Goal: Use online tool/utility: Use online tool/utility

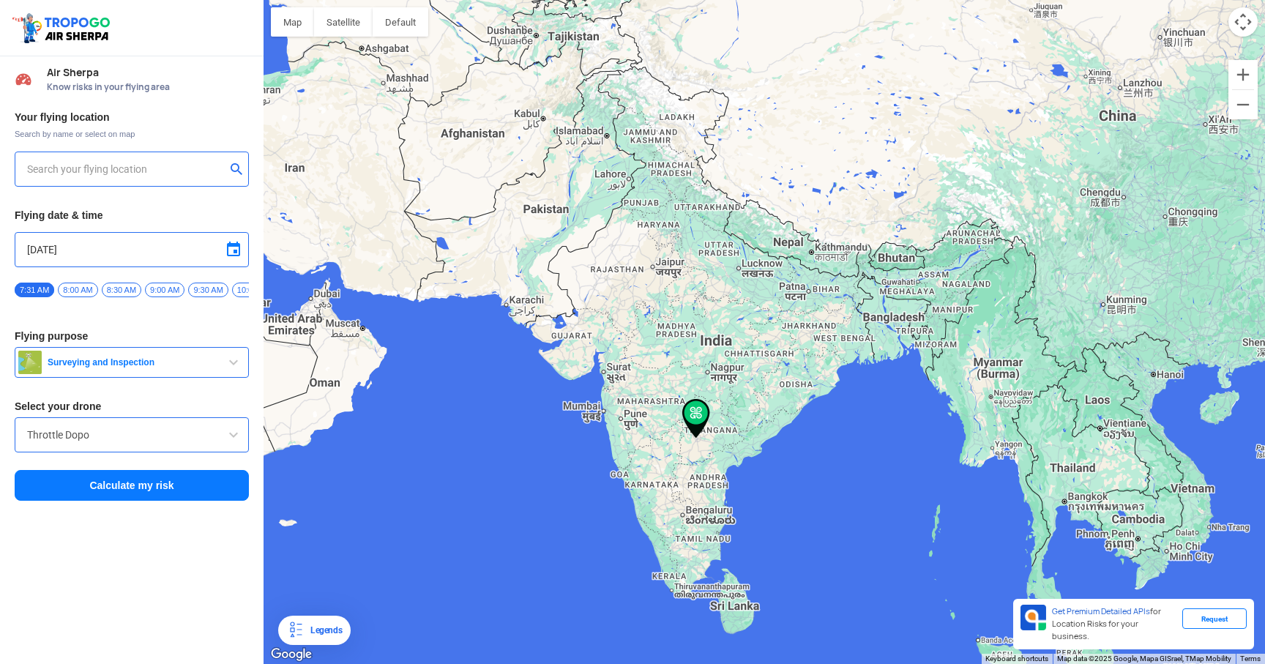
type input "[PERSON_NAME][STREET_ADDRESS]"
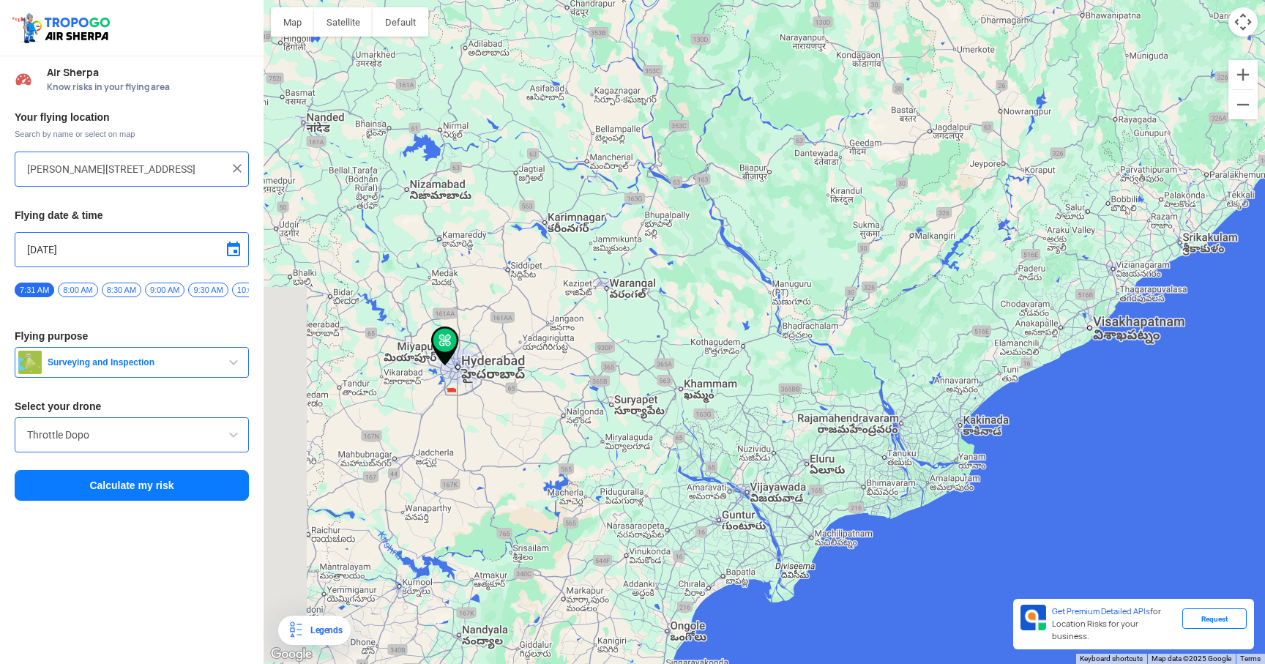
drag, startPoint x: 380, startPoint y: 338, endPoint x: 447, endPoint y: 390, distance: 85.1
click at [447, 390] on div "To navigate, press the arrow keys." at bounding box center [764, 332] width 1001 height 664
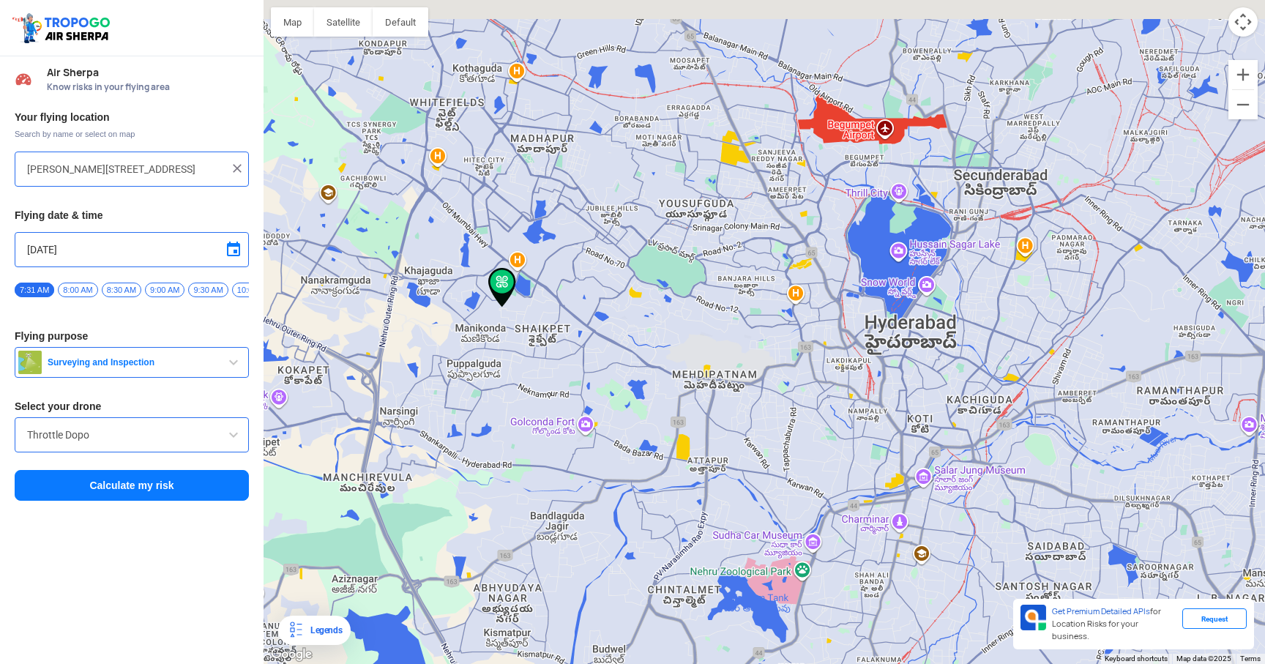
drag, startPoint x: 449, startPoint y: 202, endPoint x: 540, endPoint y: 373, distance: 193.9
click at [540, 373] on div "To navigate, press the arrow keys." at bounding box center [764, 332] width 1001 height 664
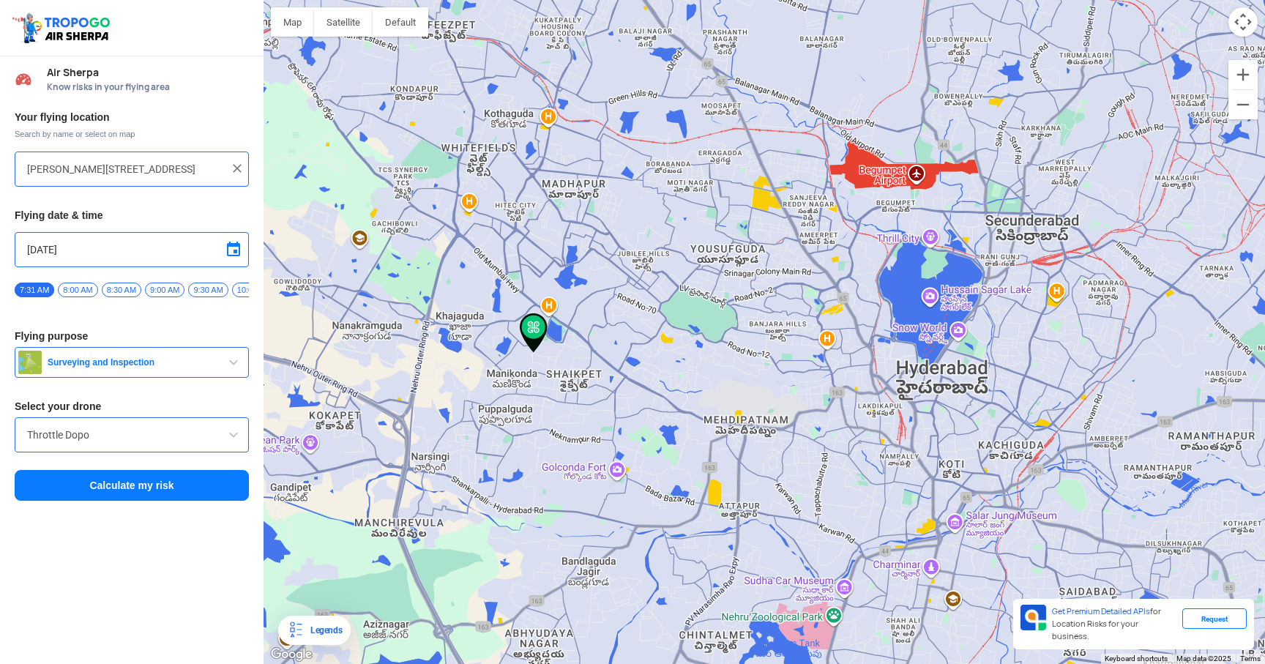
click at [182, 441] on input "Throttle Dopo" at bounding box center [131, 435] width 209 height 18
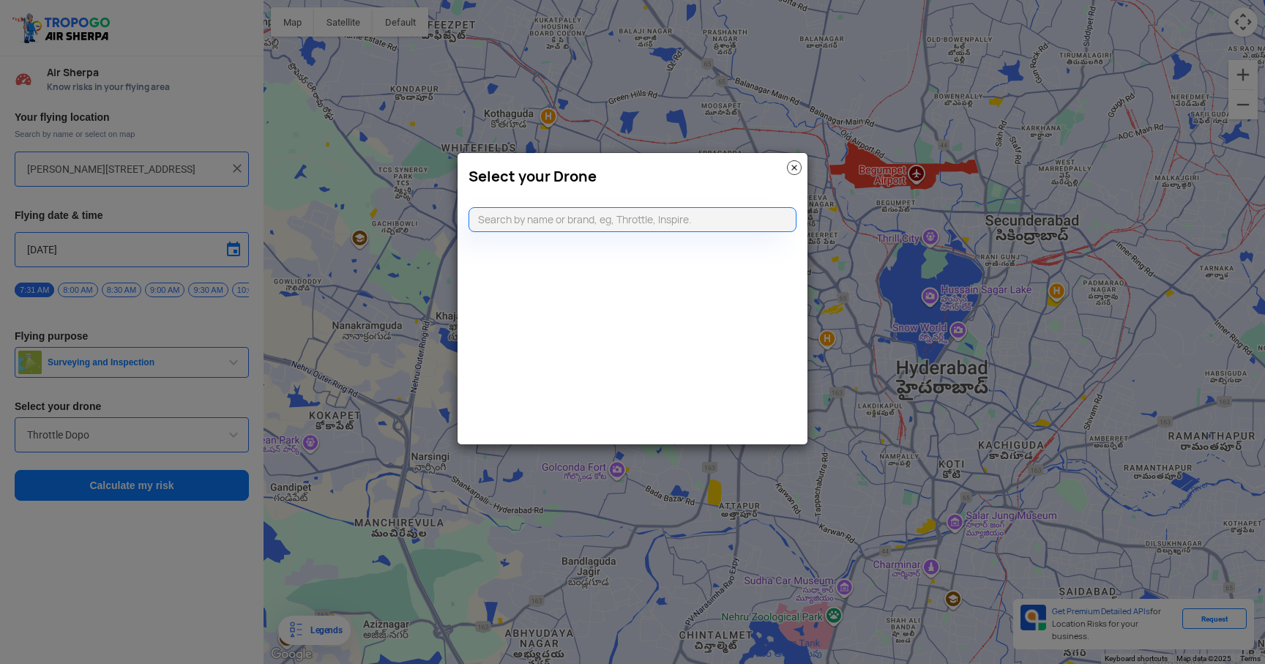
click at [805, 170] on div "Select your Drone" at bounding box center [633, 173] width 350 height 40
click at [792, 169] on img at bounding box center [794, 167] width 15 height 15
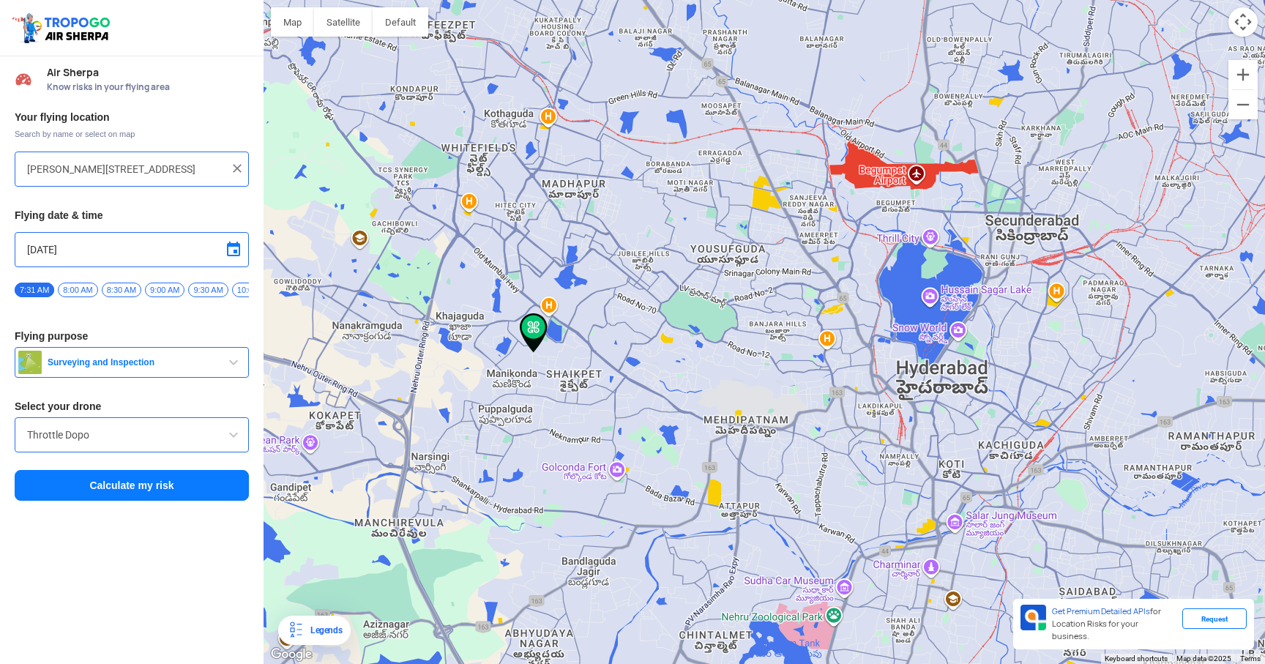
click at [214, 488] on button "Calculate my risk" at bounding box center [132, 485] width 234 height 31
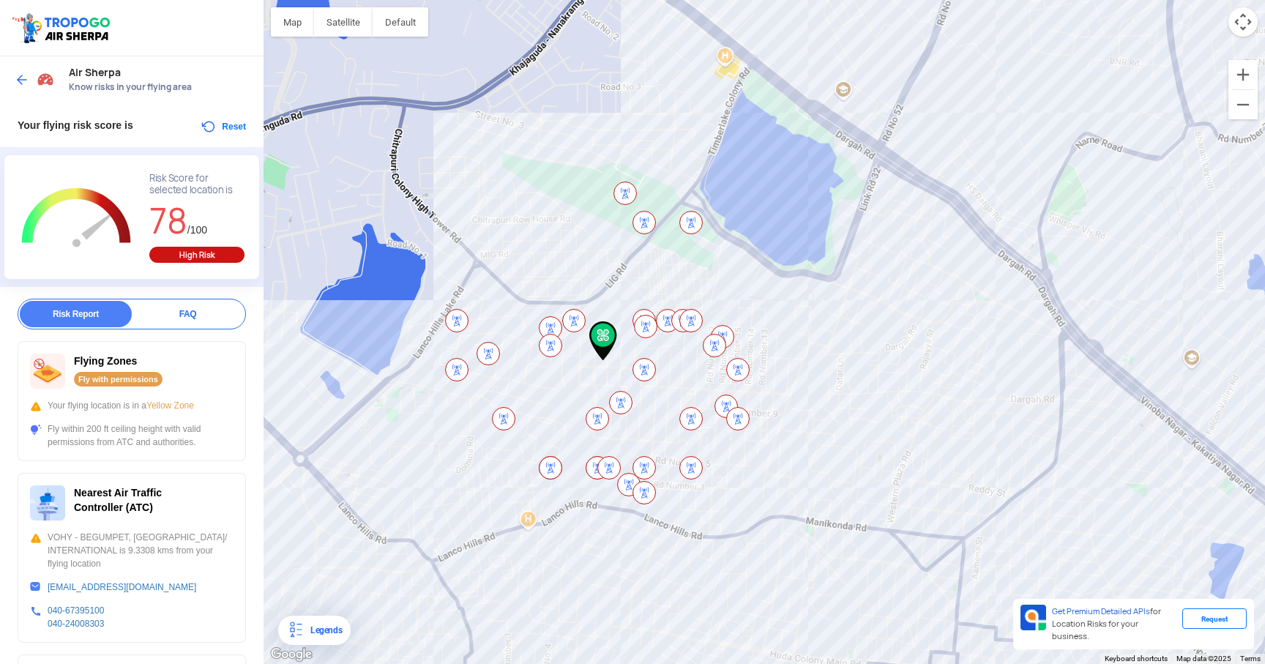
drag, startPoint x: 345, startPoint y: 434, endPoint x: 393, endPoint y: 422, distance: 49.9
click at [393, 422] on div "To navigate, press the arrow keys." at bounding box center [764, 332] width 1001 height 664
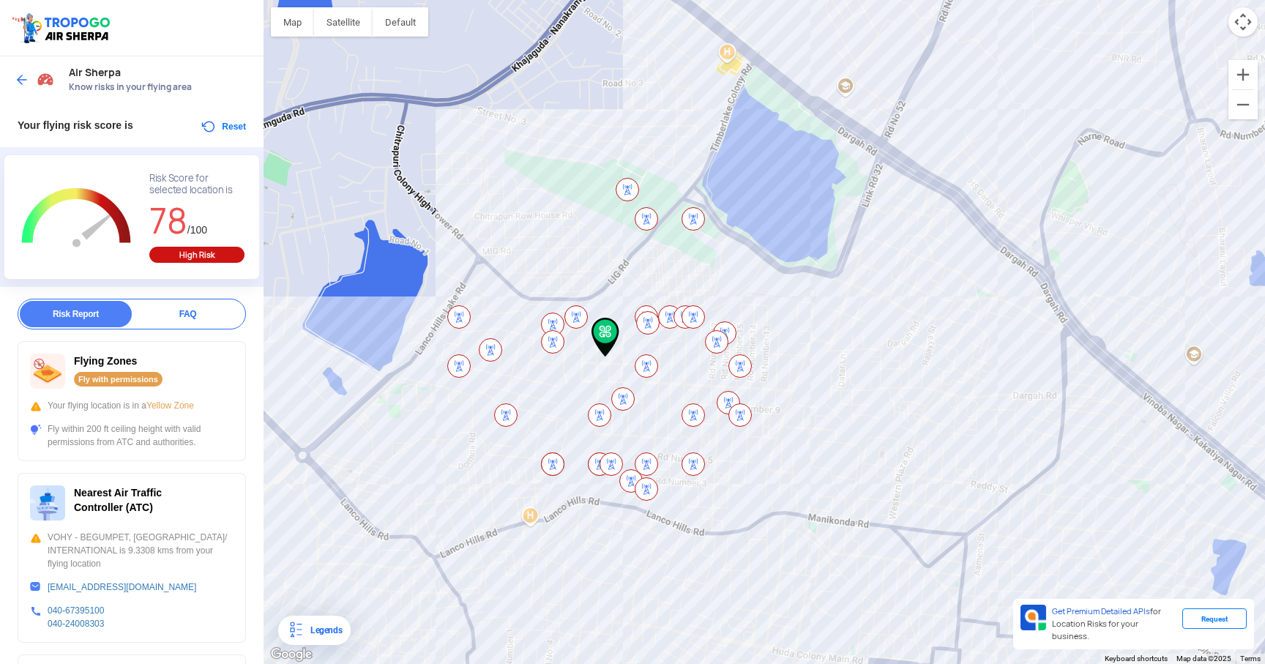
click at [176, 312] on div "FAQ" at bounding box center [188, 314] width 112 height 26
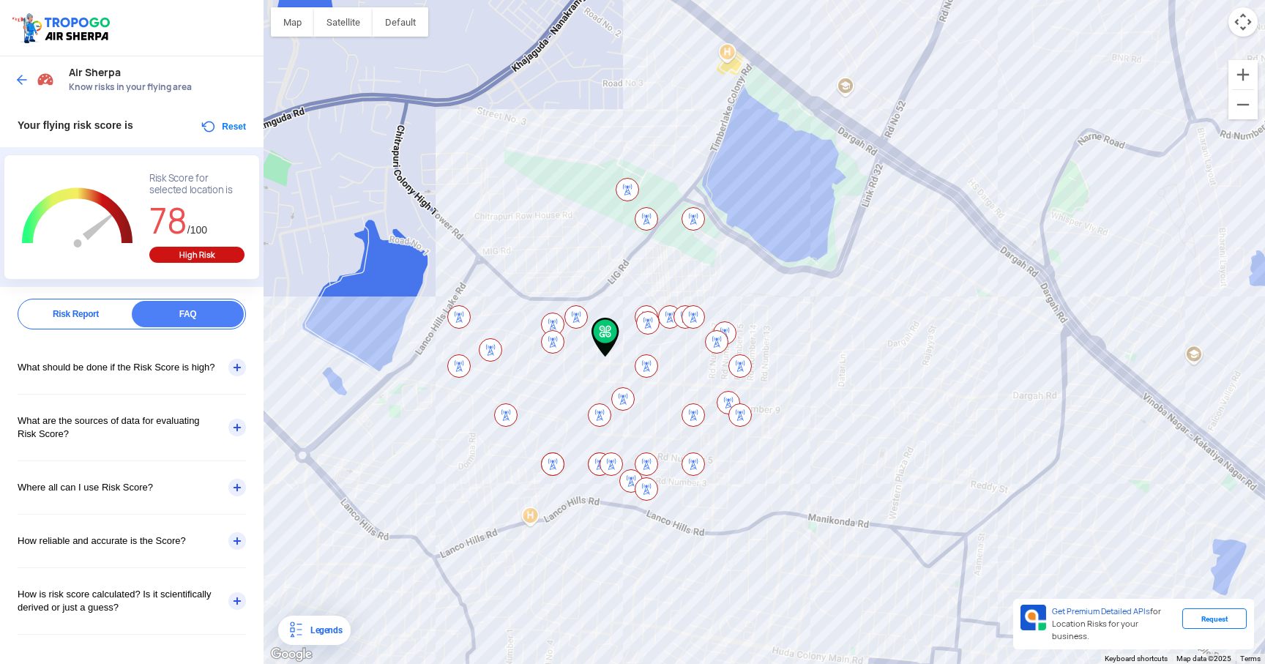
click at [75, 313] on div "Risk Report" at bounding box center [76, 314] width 112 height 26
